Goal: Information Seeking & Learning: Understand process/instructions

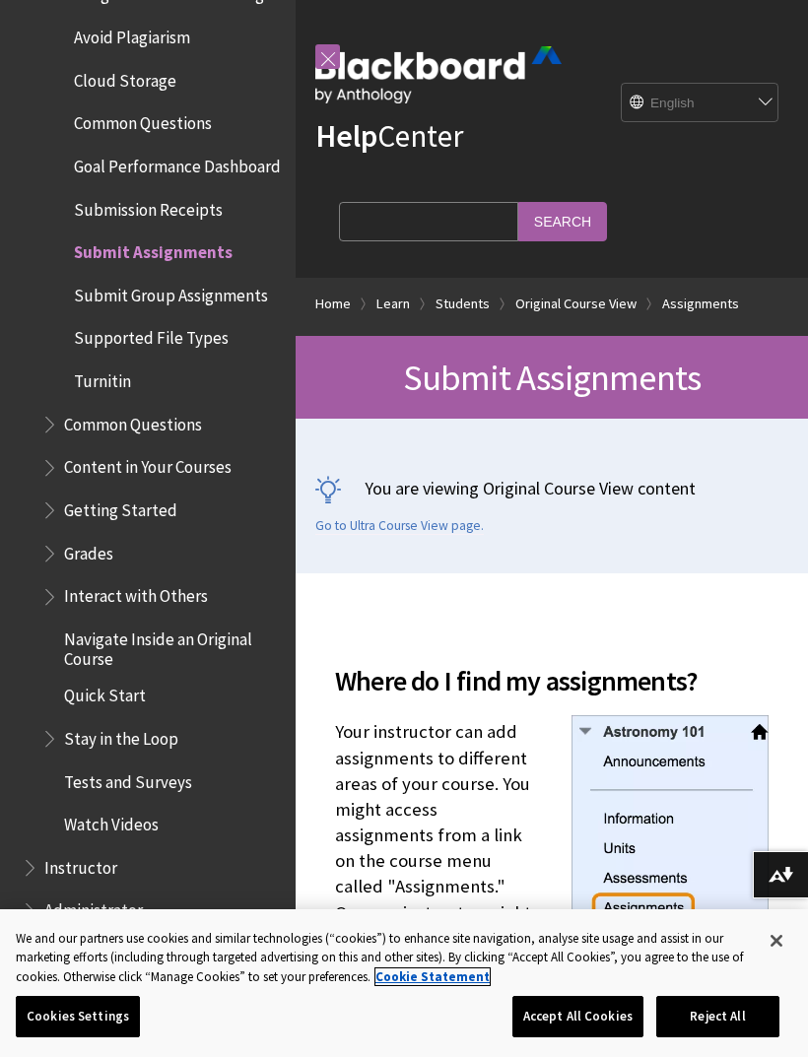
scroll to position [2674, 0]
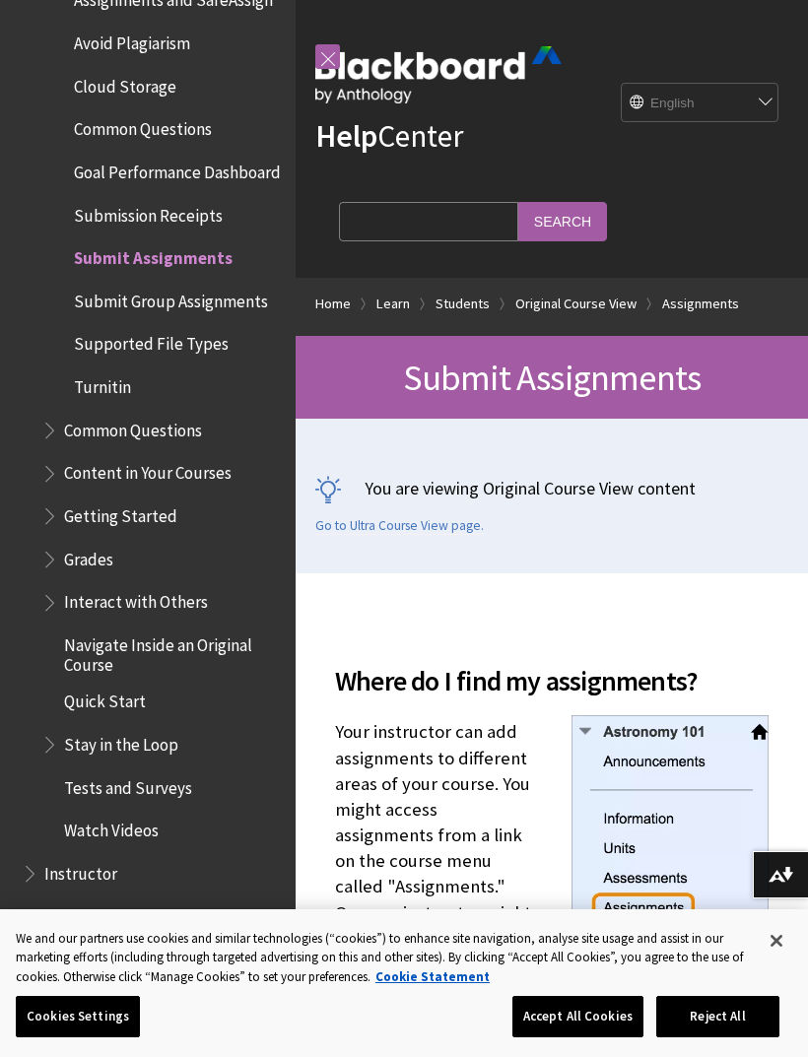
click at [211, 241] on span "Submit Assignments" at bounding box center [153, 254] width 159 height 27
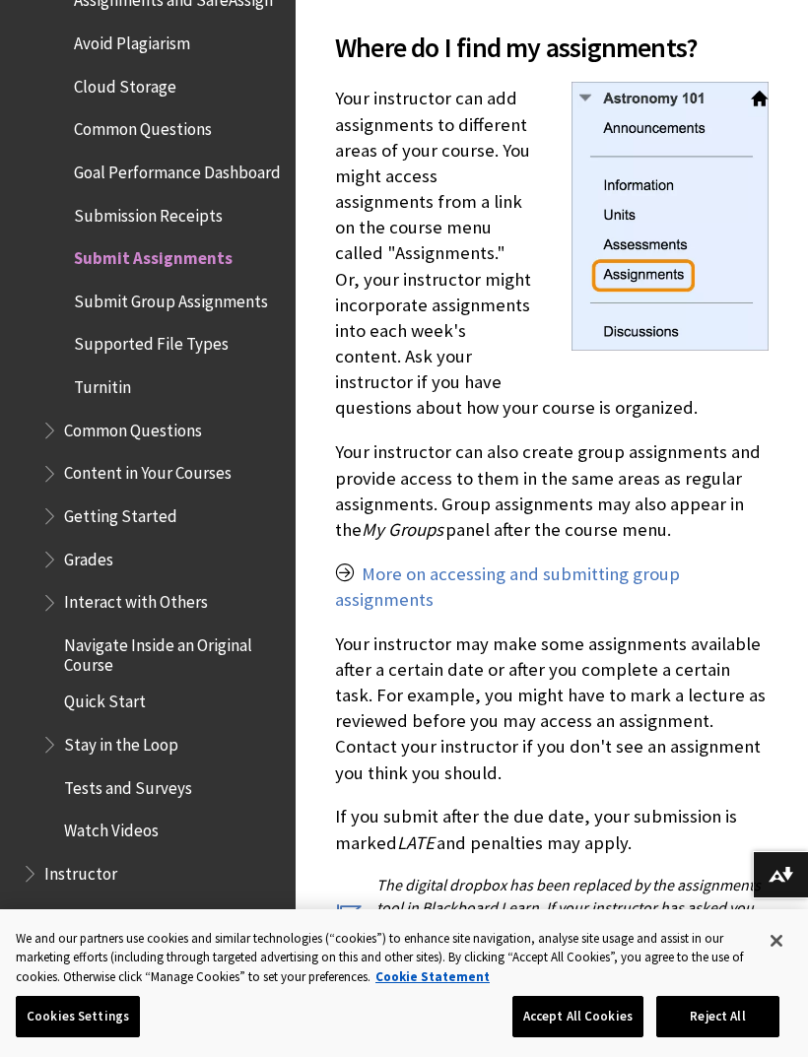
scroll to position [631, 0]
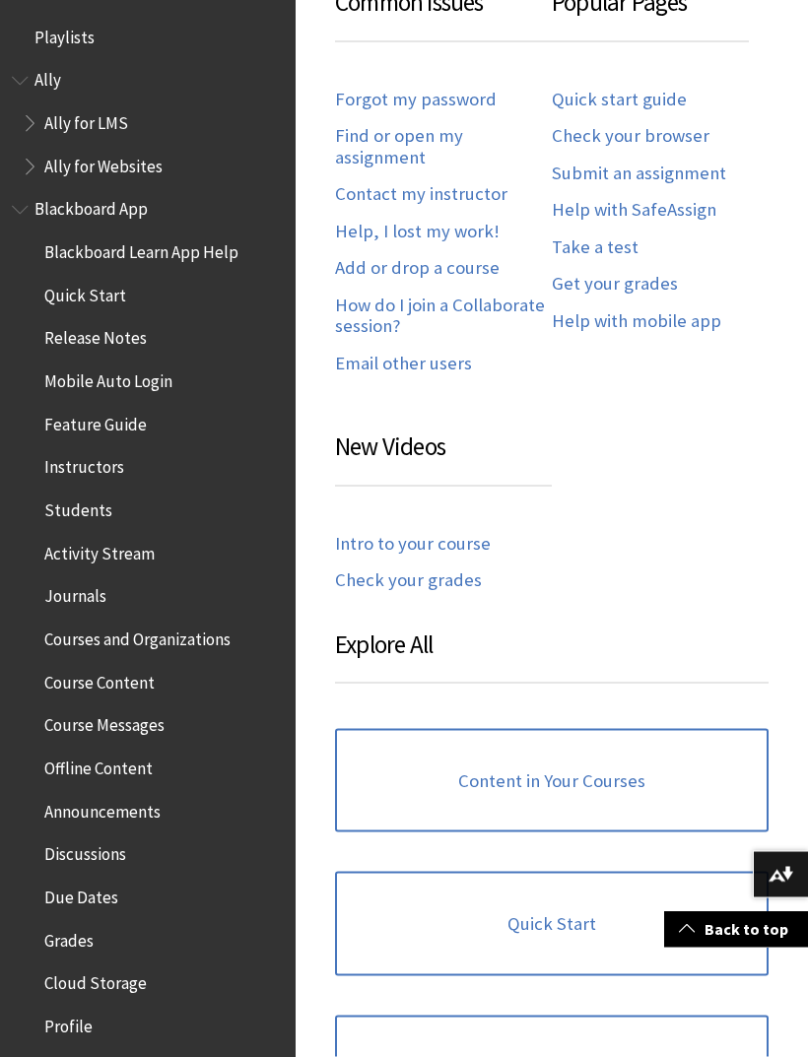
scroll to position [1139, 0]
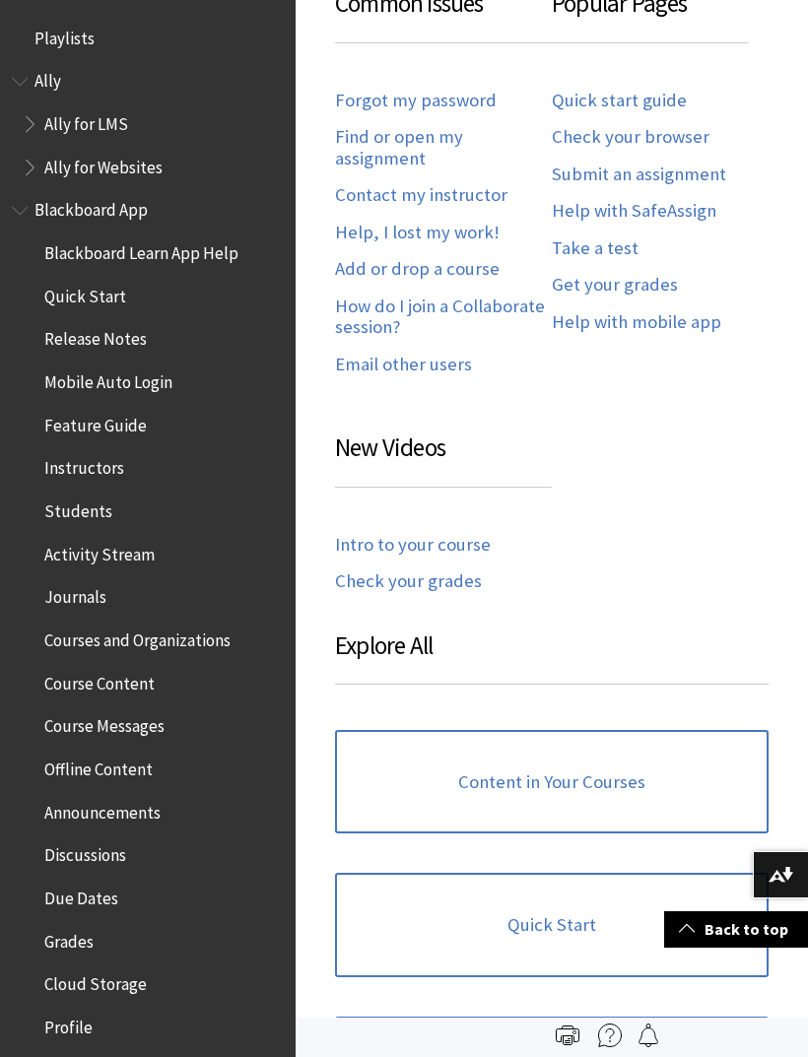
click at [675, 178] on link "Submit an assignment" at bounding box center [639, 175] width 174 height 23
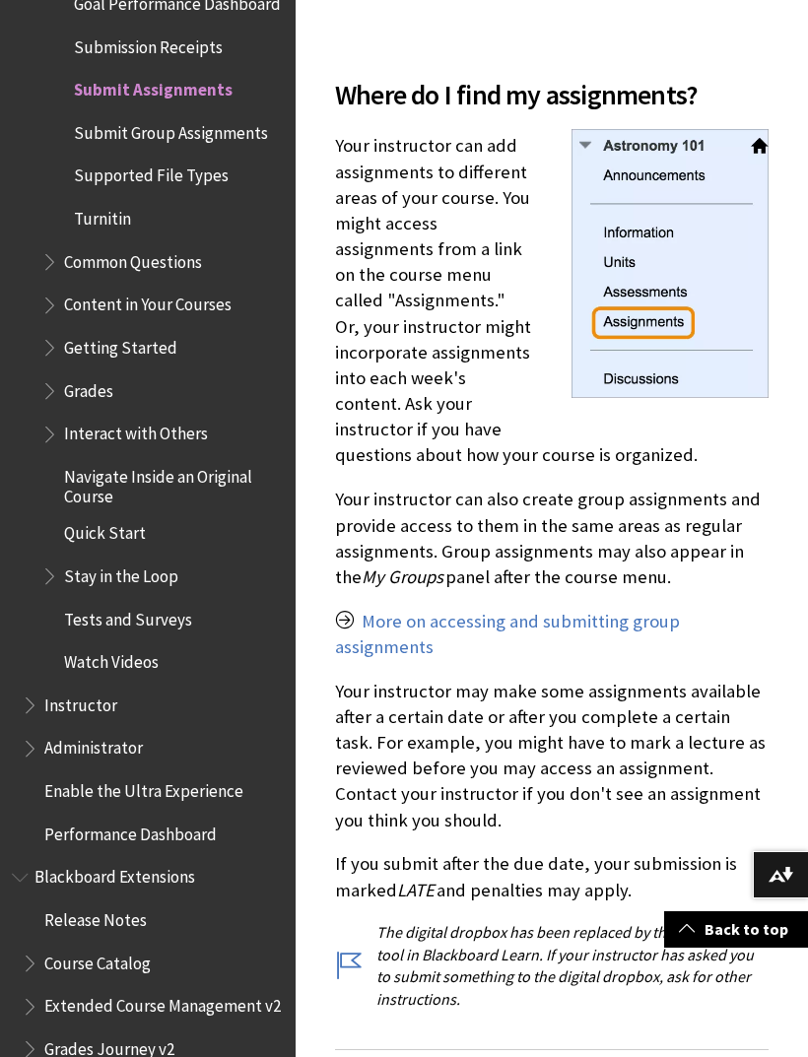
scroll to position [589, 0]
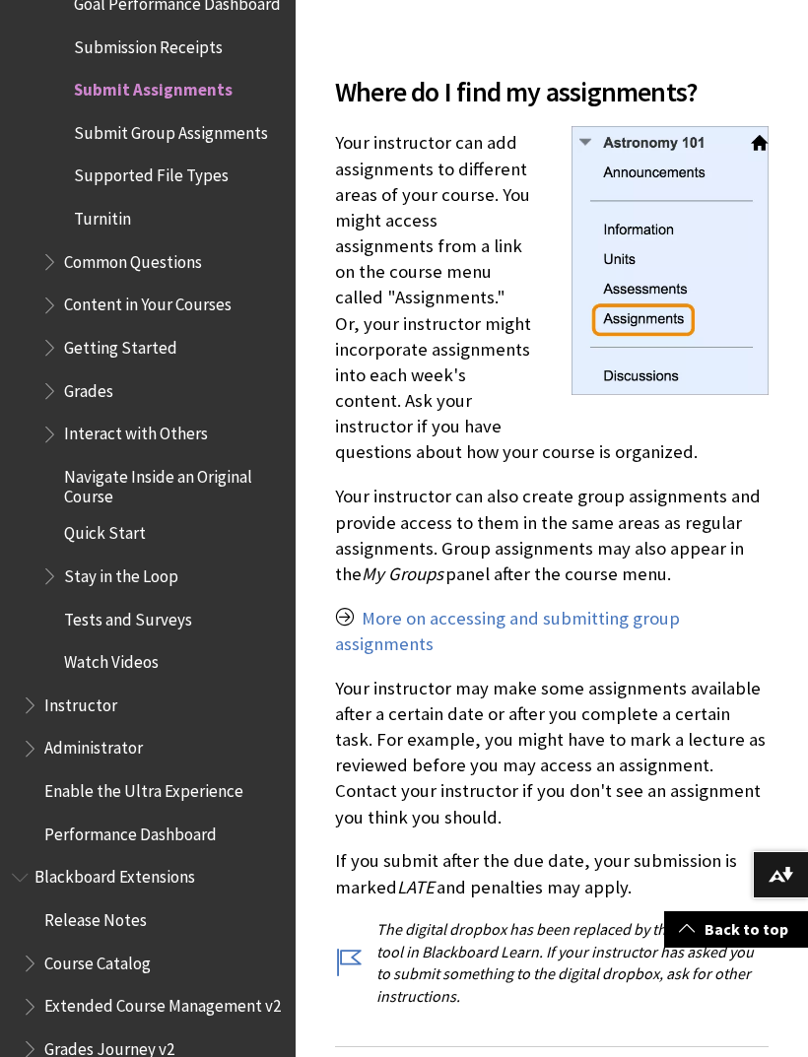
click at [615, 607] on link "More on accessing and submitting group assignments" at bounding box center [507, 631] width 345 height 49
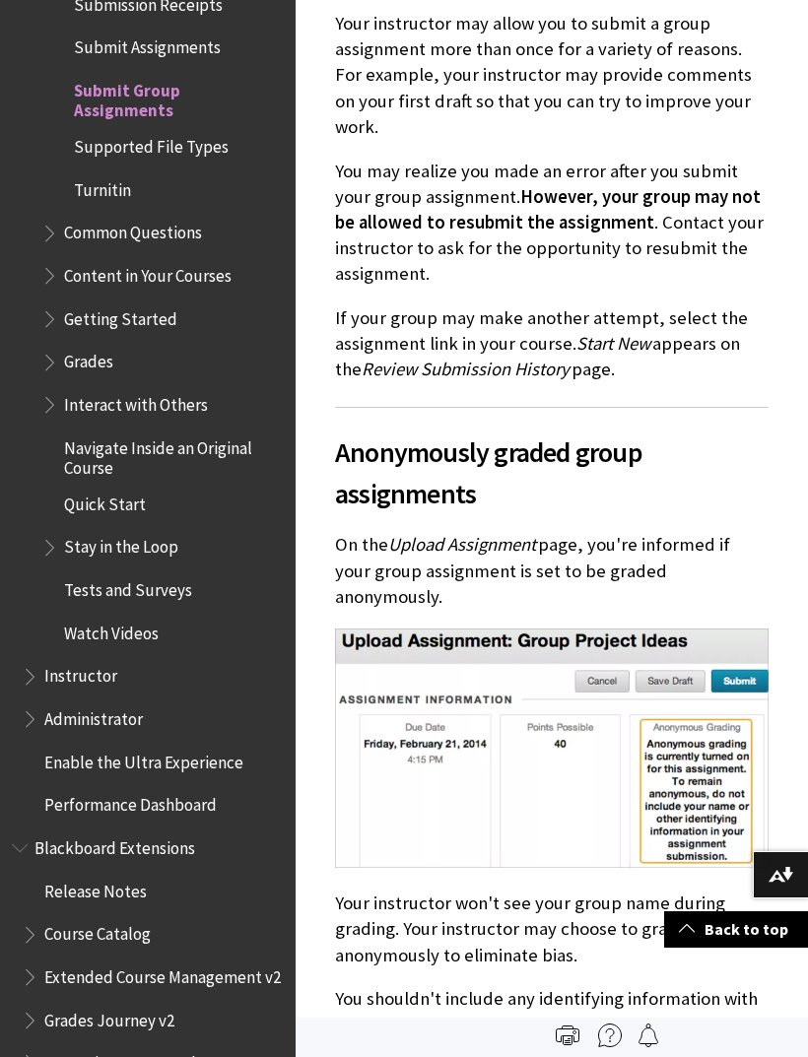
scroll to position [5603, 0]
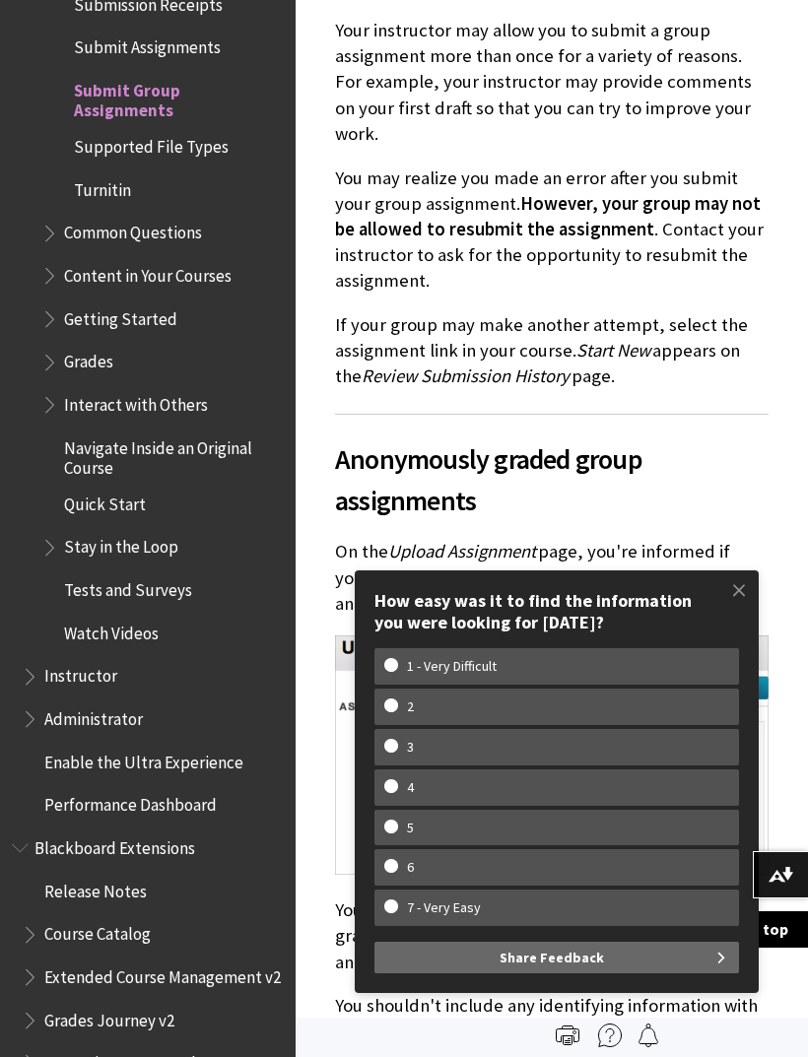
click at [465, 237] on div "Save a group assignment as a draft and submit later On the Upload Assignment pa…" at bounding box center [551, 970] width 433 height 3646
click at [725, 594] on span at bounding box center [738, 589] width 41 height 41
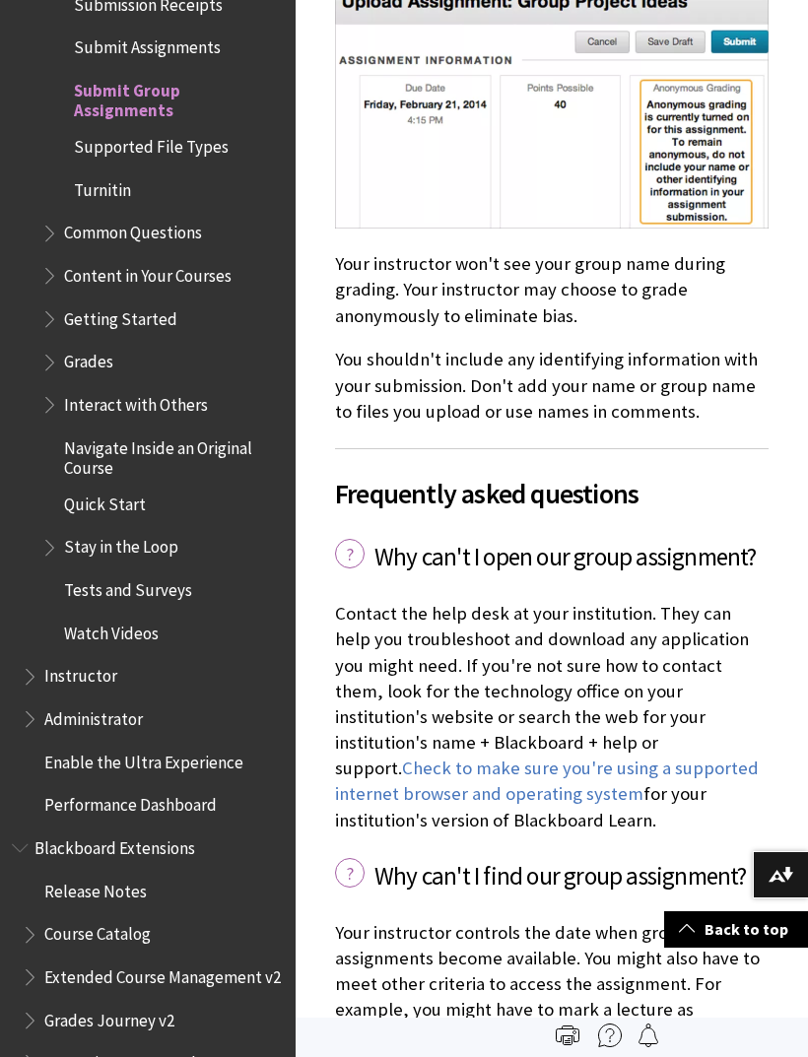
scroll to position [6248, 0]
